Goal: Find specific page/section: Find specific page/section

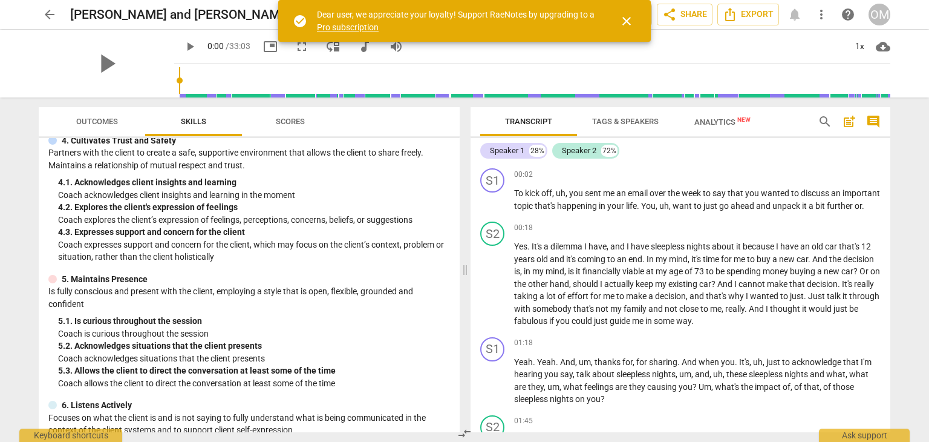
scroll to position [302, 0]
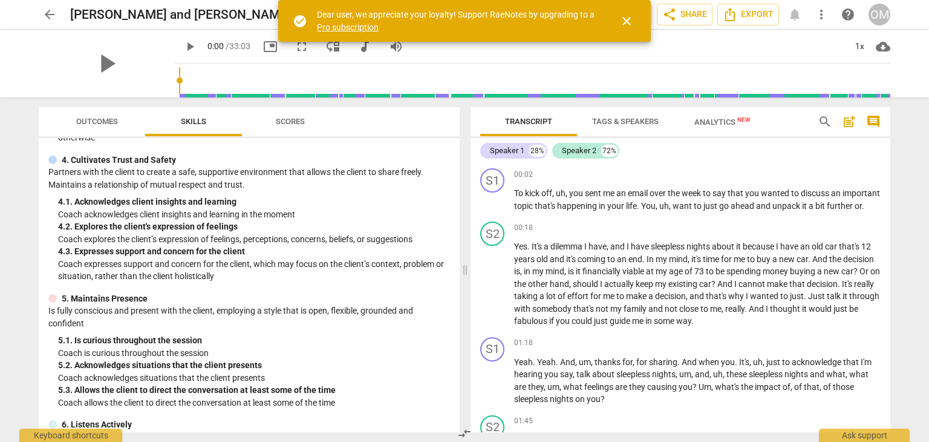
click at [283, 119] on span "Scores" at bounding box center [290, 121] width 29 height 9
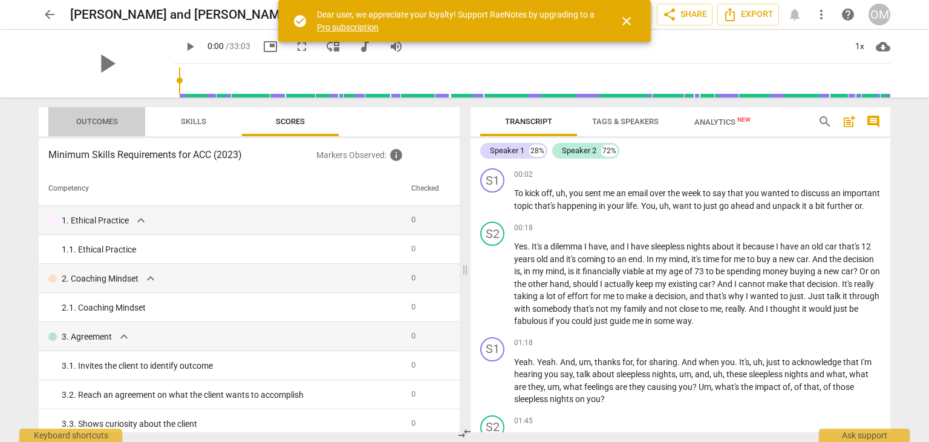
click at [116, 124] on span "Outcomes" at bounding box center [97, 121] width 42 height 9
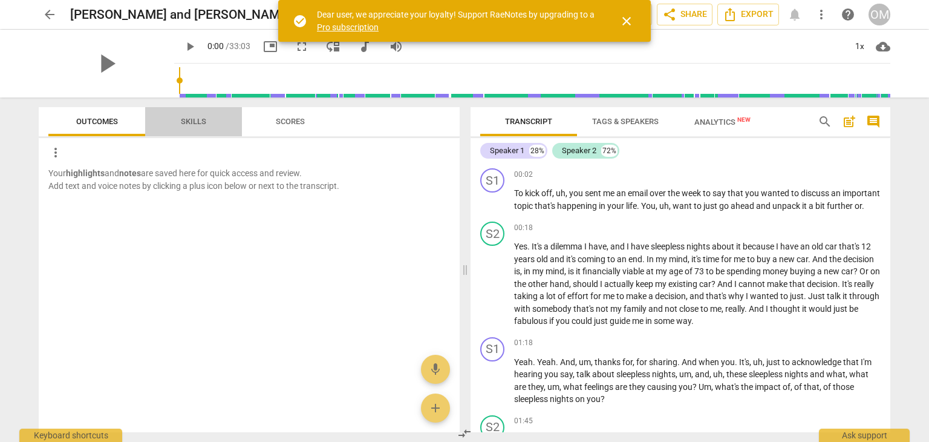
click at [189, 116] on span "Skills" at bounding box center [193, 122] width 54 height 16
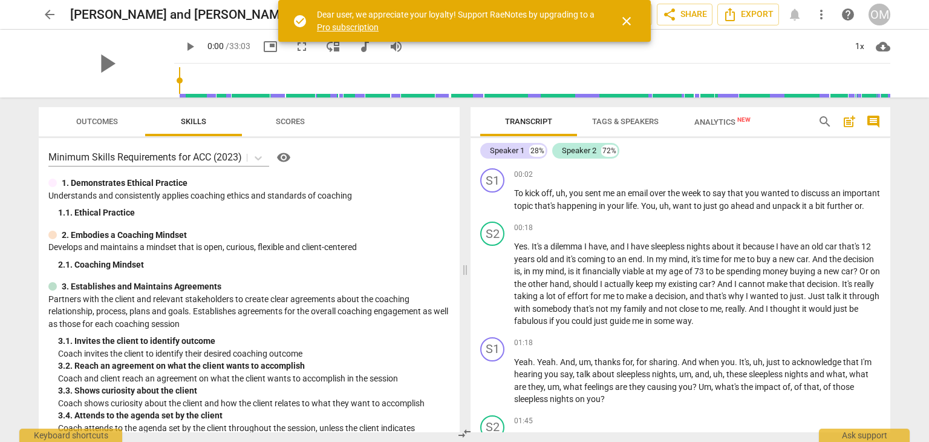
click at [917, 191] on div "arrow_back [PERSON_NAME] and [PERSON_NAME] - coaching-20250731_090621-Meeting R…" at bounding box center [464, 221] width 929 height 442
